Goal: Check status

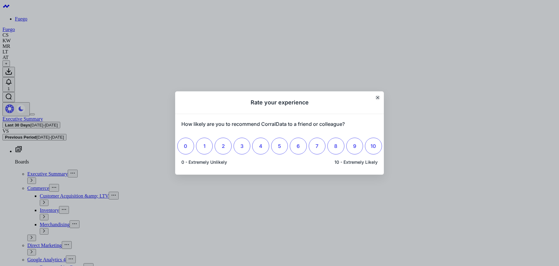
click at [379, 97] on button "Close" at bounding box center [377, 97] width 5 height 5
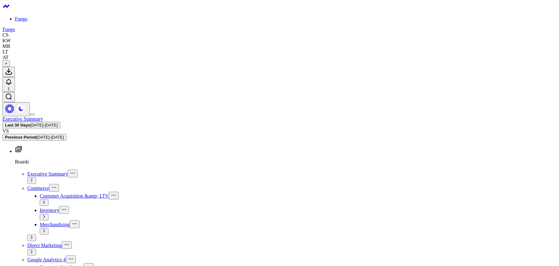
click at [30, 123] on b "Last 30 Days" at bounding box center [17, 125] width 25 height 5
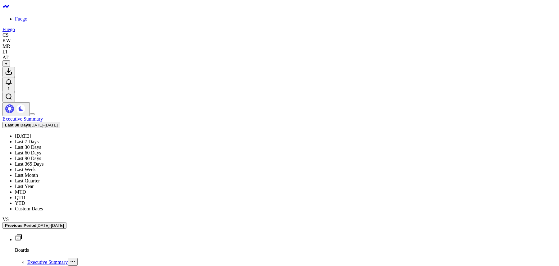
click at [38, 139] on link "Last 7 Days" at bounding box center [27, 141] width 24 height 5
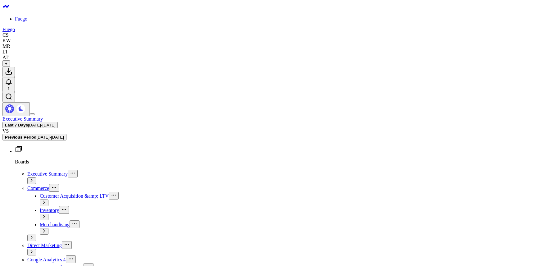
click at [28, 123] on b "Last 7 Days" at bounding box center [16, 125] width 23 height 5
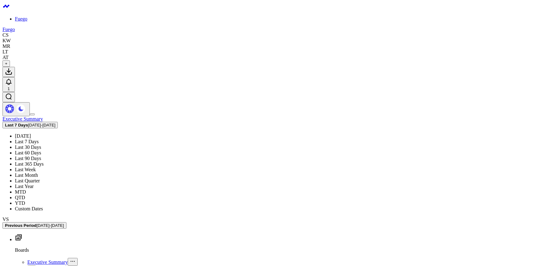
click at [41, 144] on link "Last 30 Days" at bounding box center [28, 146] width 26 height 5
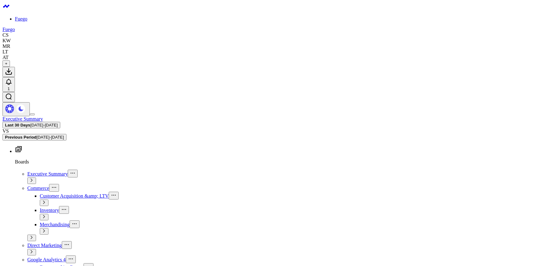
click at [30, 123] on b "Last 30 Days" at bounding box center [17, 125] width 25 height 5
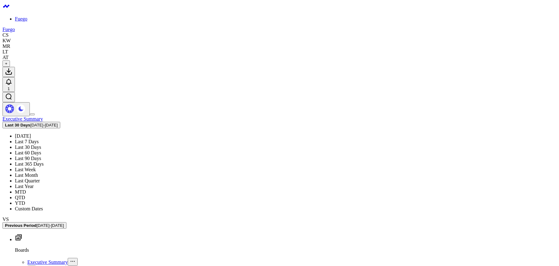
click at [30, 123] on b "Last 30 Days" at bounding box center [17, 125] width 25 height 5
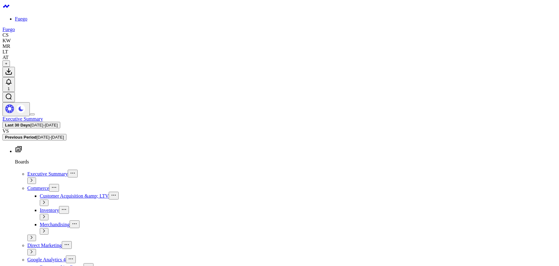
click at [30, 123] on b "Last 30 Days" at bounding box center [17, 125] width 25 height 5
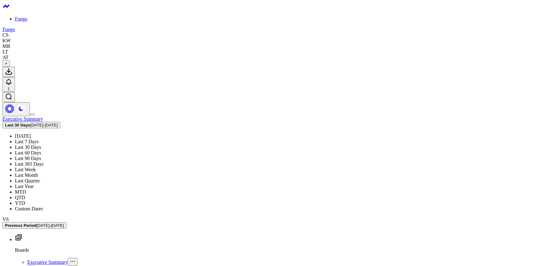
click at [30, 123] on b "Last 30 Days" at bounding box center [17, 125] width 25 height 5
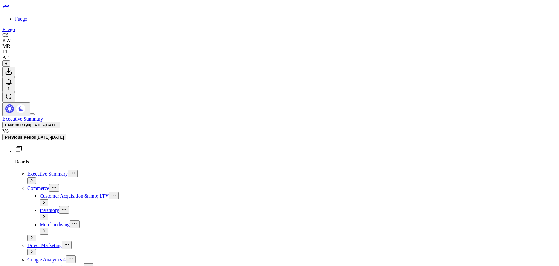
click at [58, 123] on span "[DATE] - [DATE]" at bounding box center [43, 125] width 27 height 5
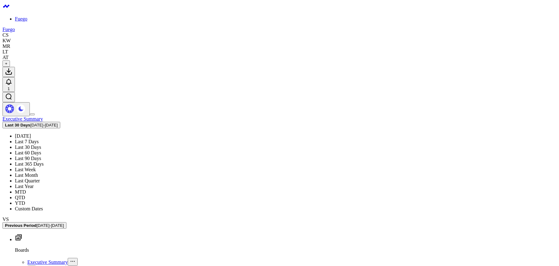
click at [26, 189] on link "MTD" at bounding box center [20, 191] width 11 height 5
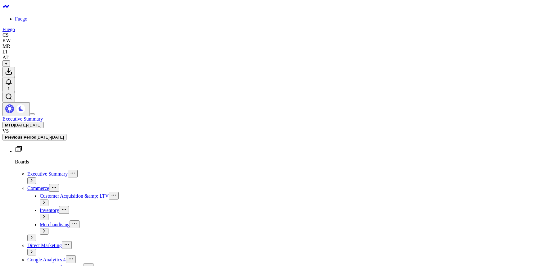
click at [36, 135] on b "Previous Period" at bounding box center [20, 137] width 31 height 5
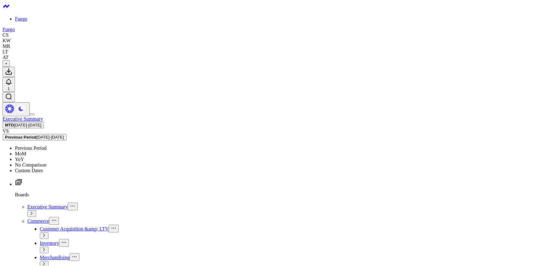
click at [26, 151] on link "MoM" at bounding box center [20, 153] width 11 height 5
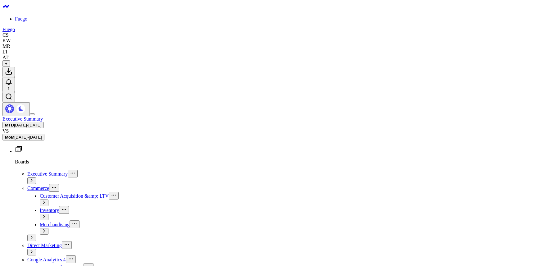
click at [41, 123] on span "[DATE] - [DATE]" at bounding box center [27, 125] width 27 height 5
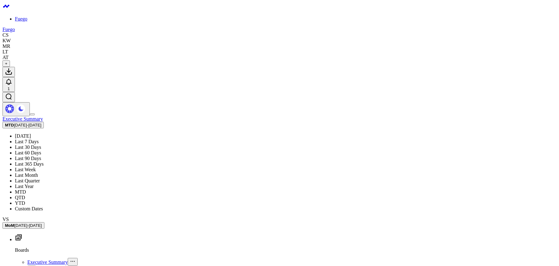
click at [41, 123] on span "[DATE] - [DATE]" at bounding box center [27, 125] width 27 height 5
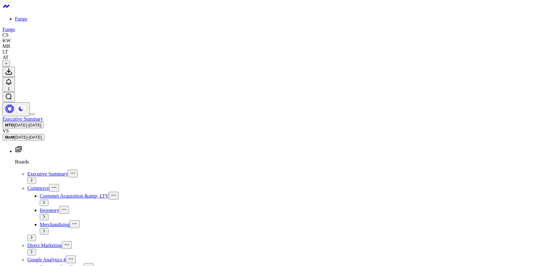
click at [41, 123] on span "[DATE] - [DATE]" at bounding box center [27, 125] width 27 height 5
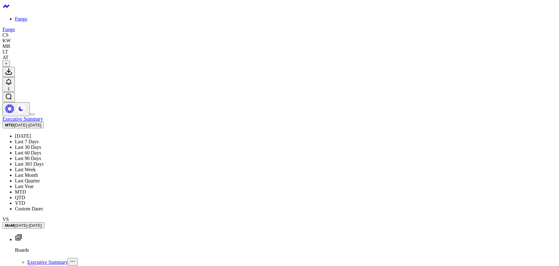
click at [41, 144] on link "Last 30 Days" at bounding box center [28, 146] width 26 height 5
